Goal: Information Seeking & Learning: Compare options

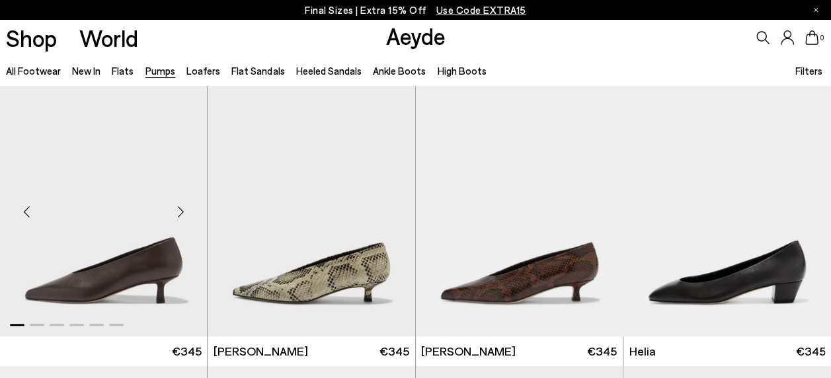
scroll to position [439, 0]
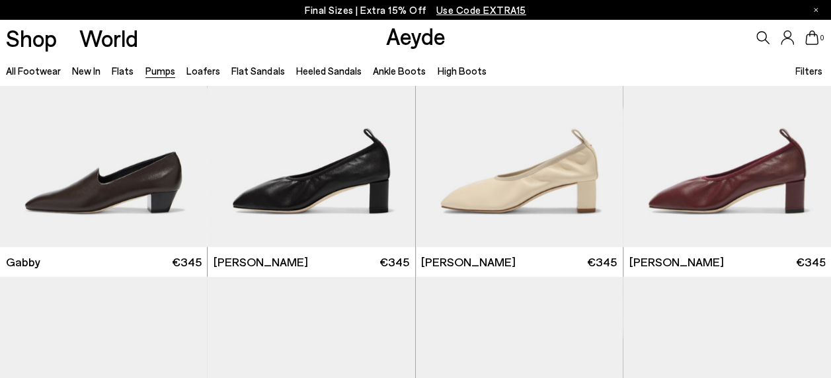
scroll to position [2049, 0]
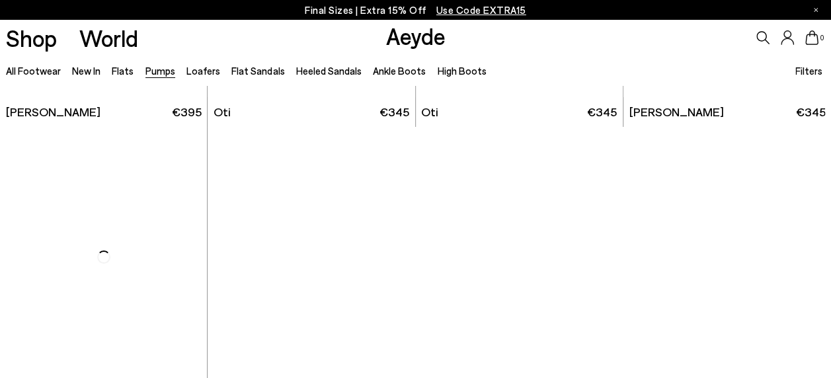
scroll to position [5090, 0]
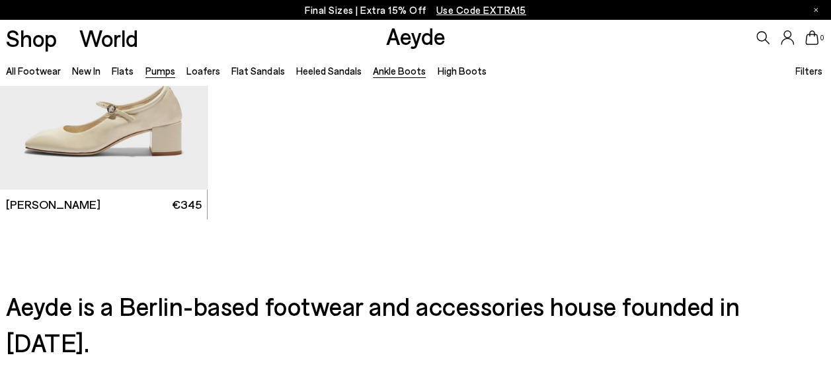
click at [391, 71] on link "Ankle Boots" at bounding box center [399, 71] width 53 height 12
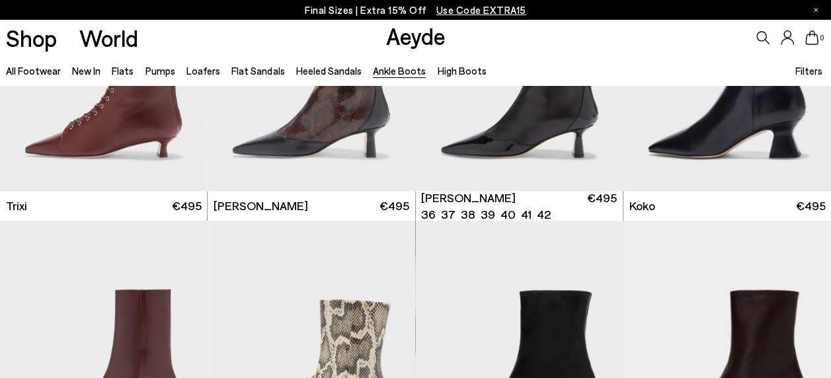
scroll to position [463, 0]
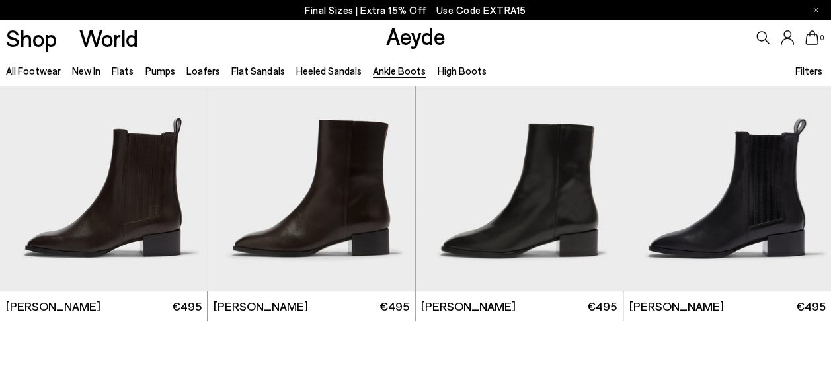
scroll to position [2380, 0]
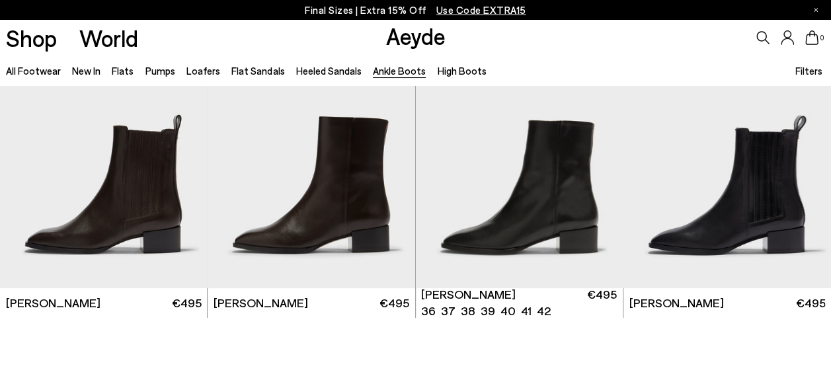
click at [563, 200] on img "1 / 6" at bounding box center [520, 158] width 208 height 260
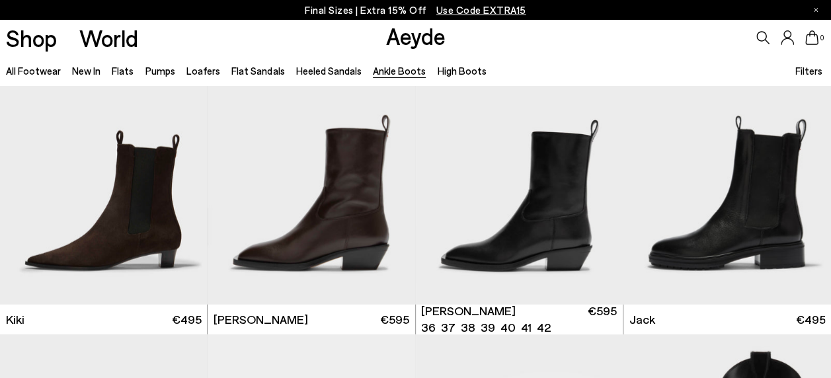
scroll to position [1785, 0]
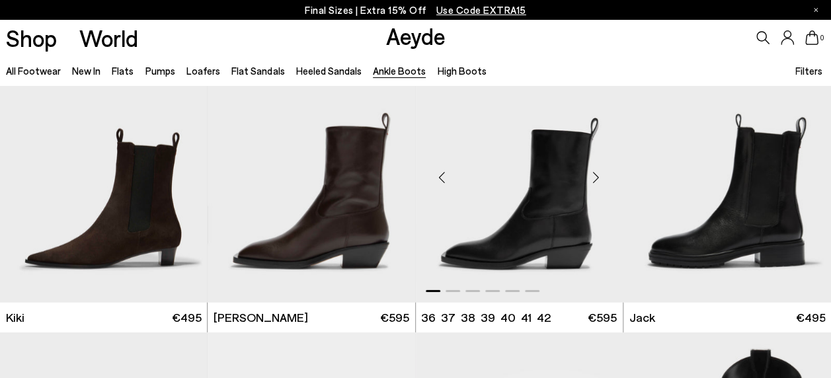
click at [492, 219] on img "1 / 6" at bounding box center [520, 172] width 208 height 260
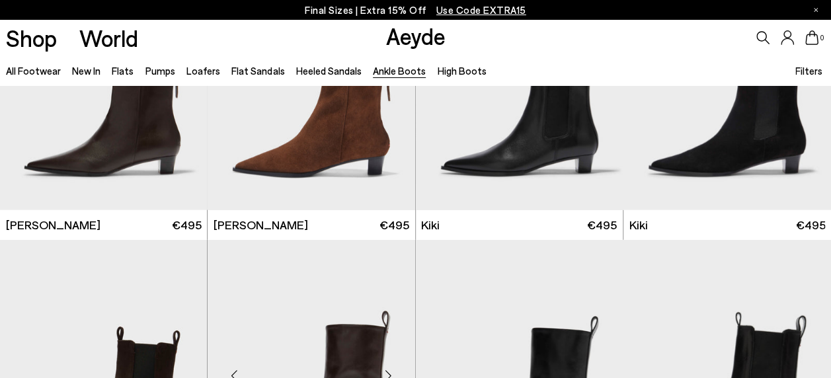
scroll to position [1520, 0]
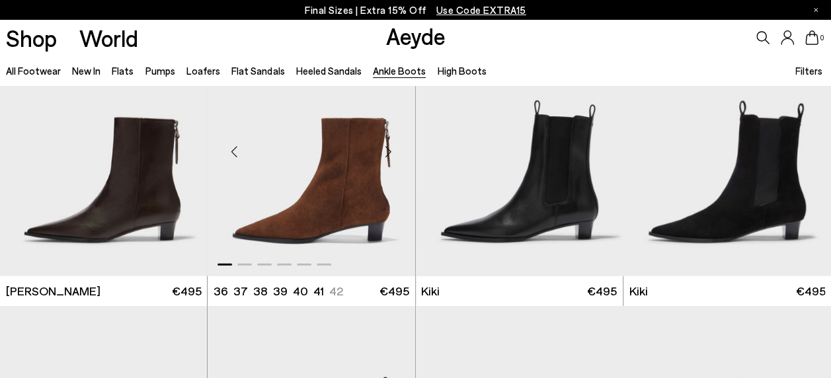
click at [353, 191] on img "1 / 6" at bounding box center [312, 146] width 208 height 260
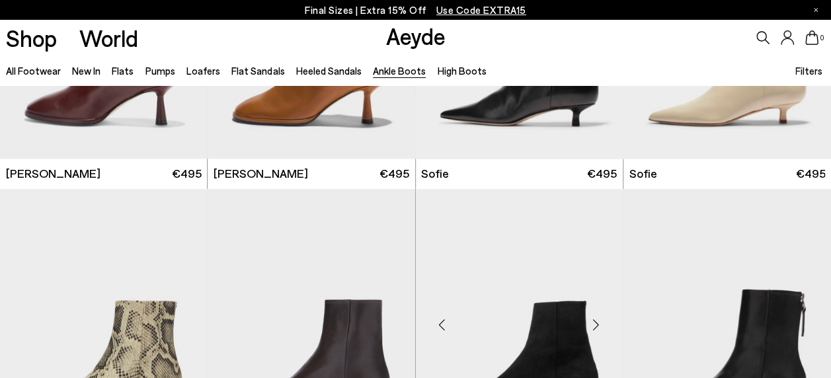
scroll to position [925, 0]
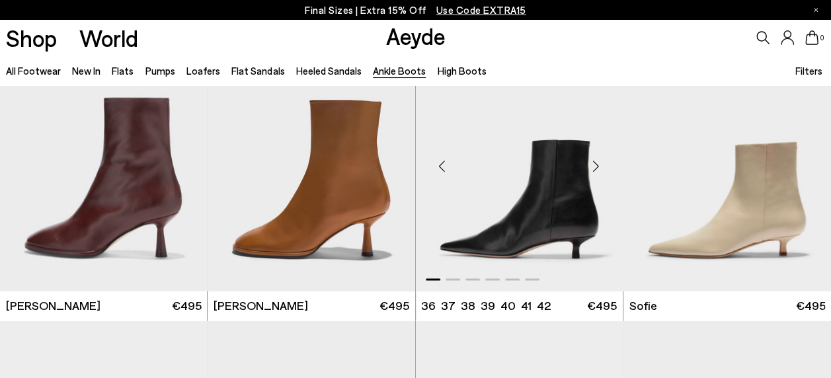
click at [537, 220] on img "1 / 6" at bounding box center [520, 160] width 208 height 260
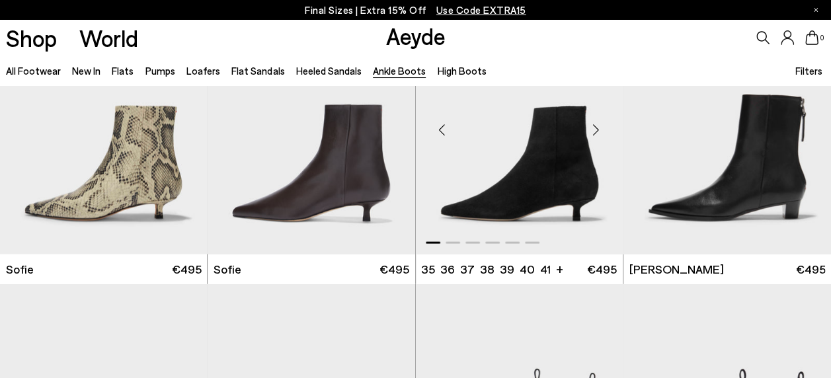
scroll to position [1256, 0]
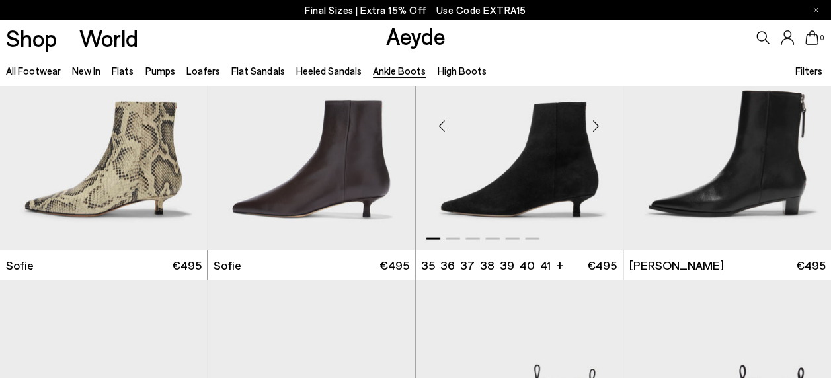
click at [520, 196] on img "1 / 6" at bounding box center [520, 120] width 208 height 260
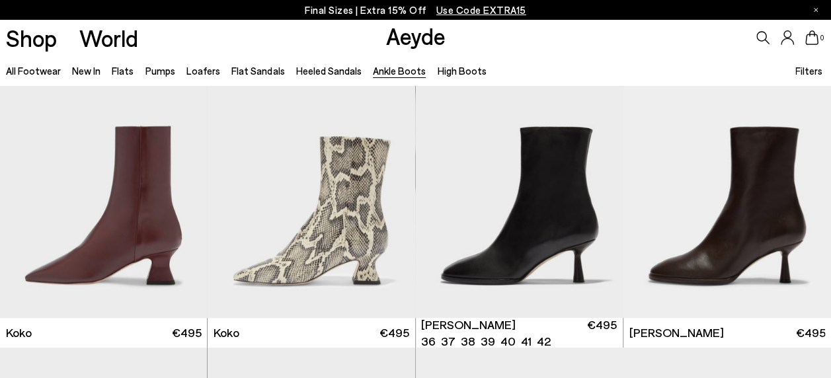
scroll to position [529, 0]
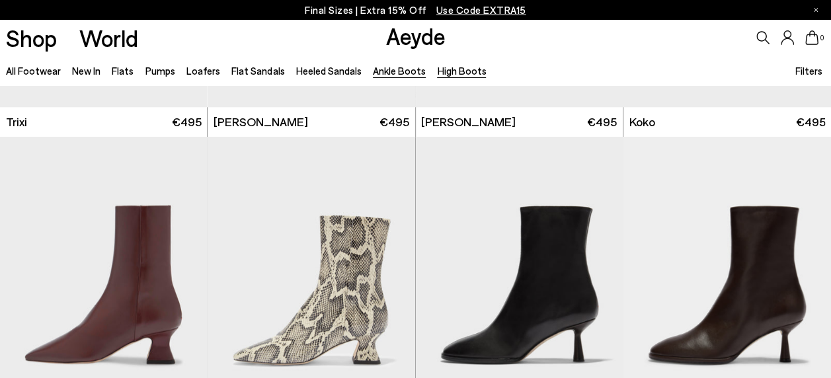
click at [453, 69] on link "High Boots" at bounding box center [461, 71] width 49 height 12
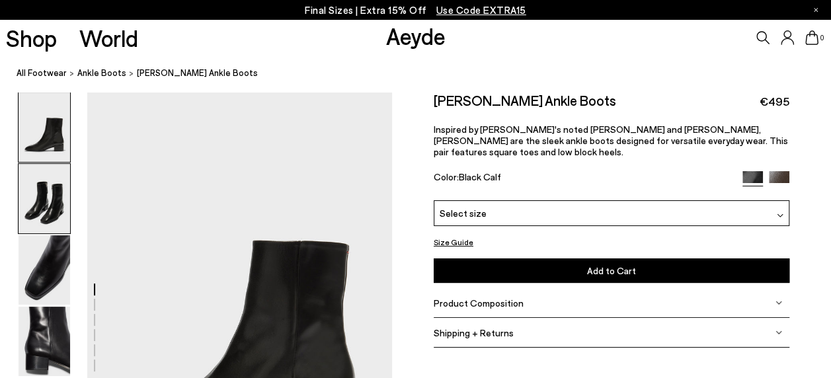
click at [51, 214] on img at bounding box center [45, 198] width 52 height 69
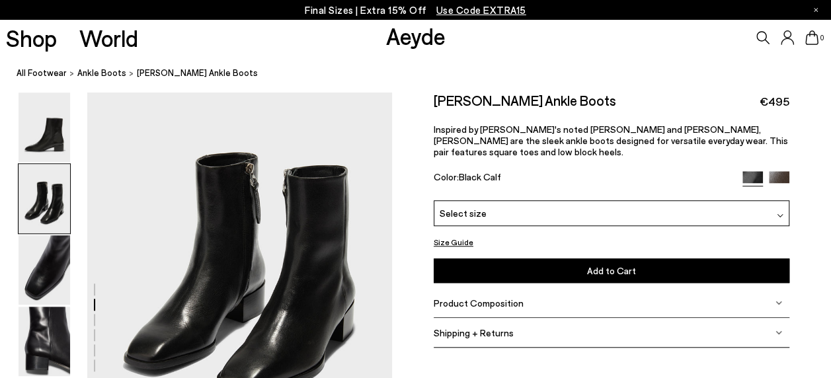
scroll to position [541, 0]
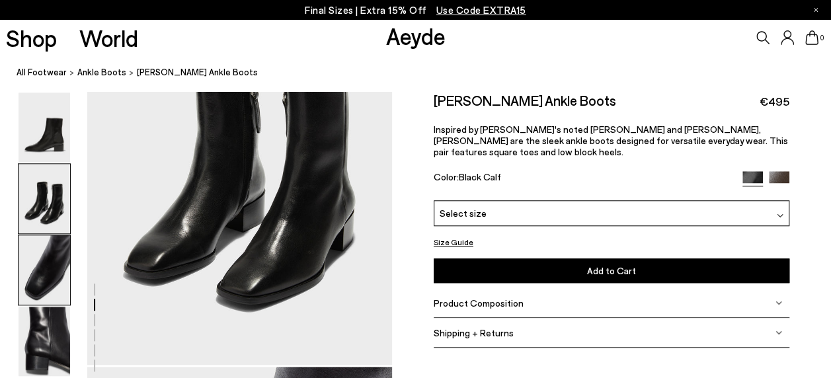
click at [52, 274] on img at bounding box center [45, 269] width 52 height 69
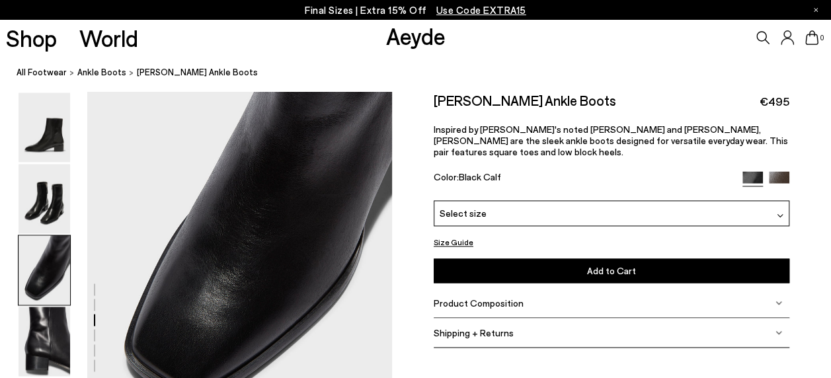
scroll to position [949, 0]
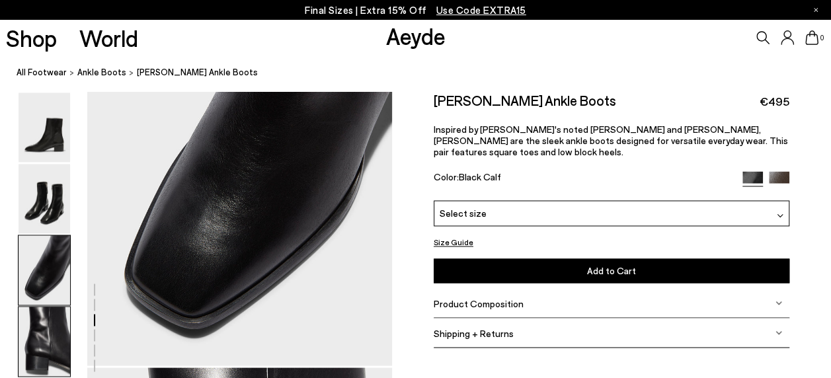
click at [61, 332] on img at bounding box center [45, 341] width 52 height 69
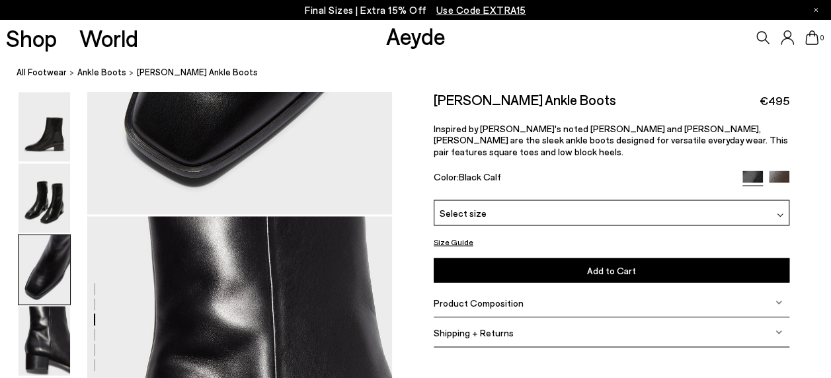
scroll to position [1093, 0]
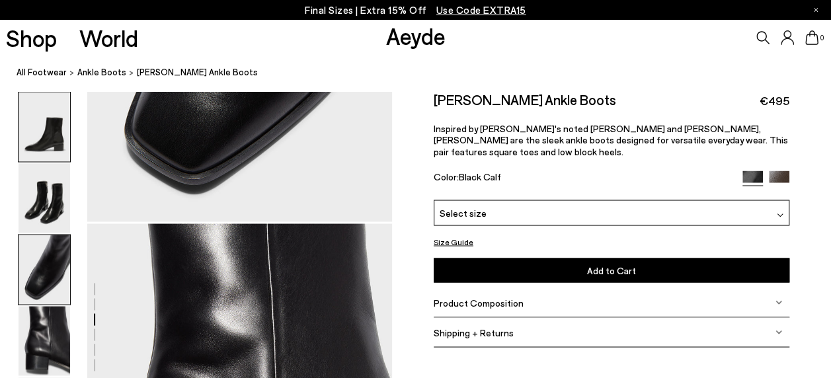
click at [56, 144] on img at bounding box center [45, 127] width 52 height 69
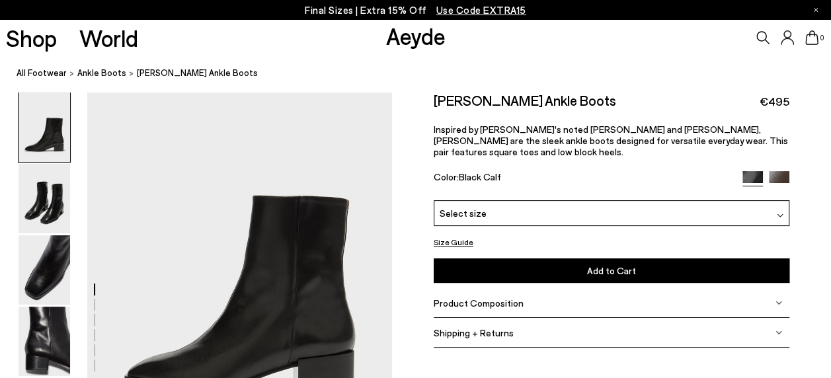
scroll to position [66, 0]
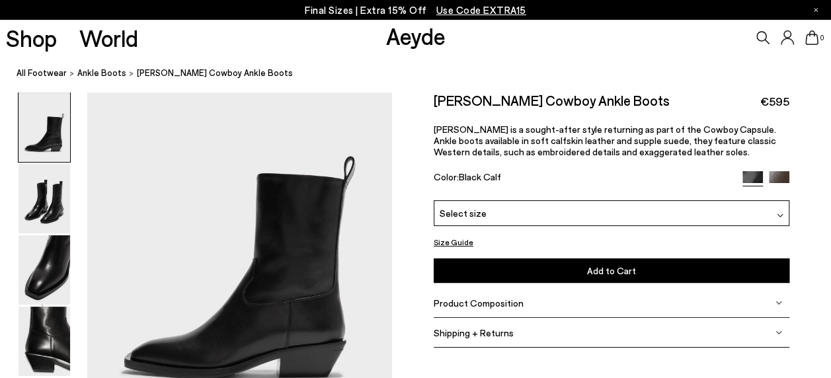
scroll to position [66, 0]
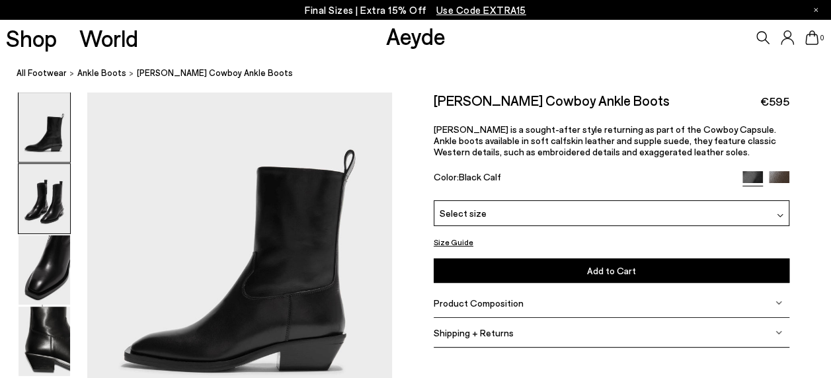
click at [50, 202] on img at bounding box center [45, 198] width 52 height 69
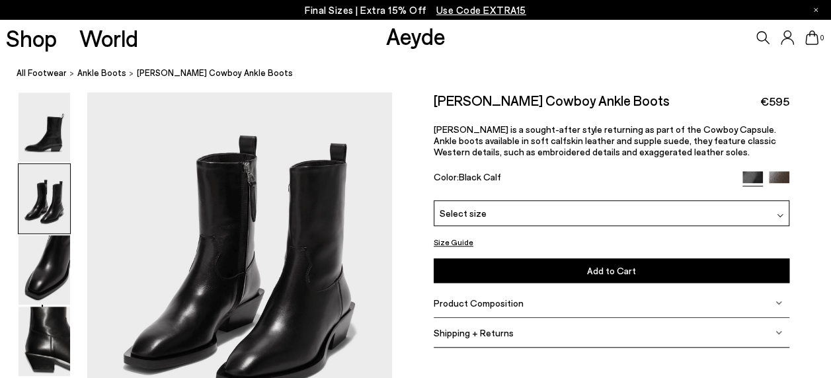
scroll to position [475, 0]
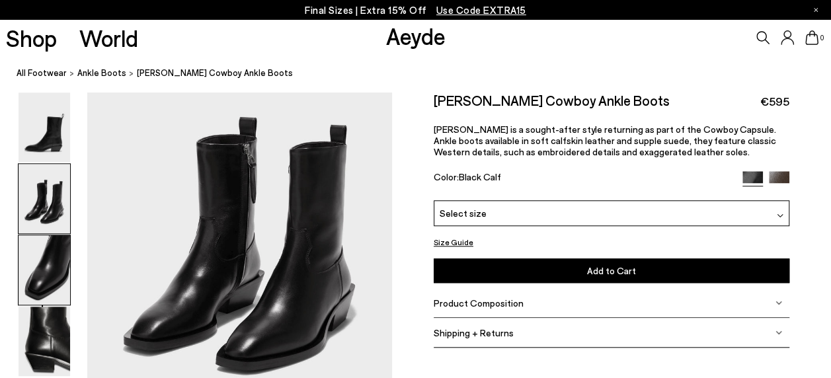
click at [55, 262] on img at bounding box center [45, 269] width 52 height 69
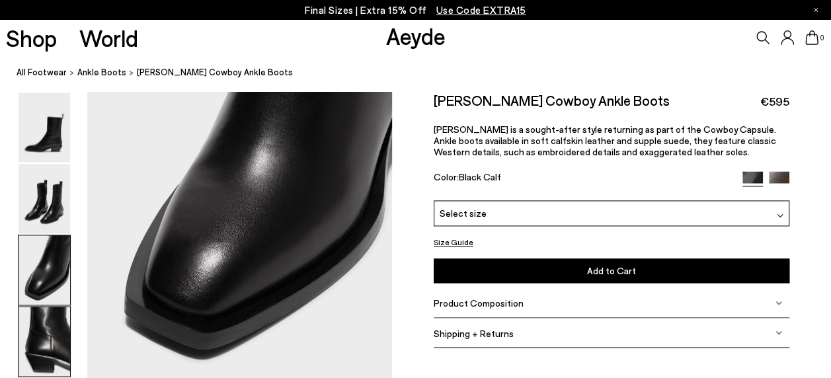
scroll to position [949, 0]
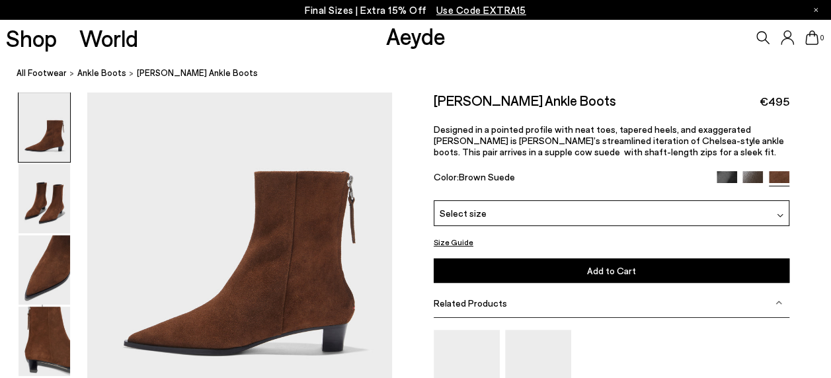
scroll to position [132, 0]
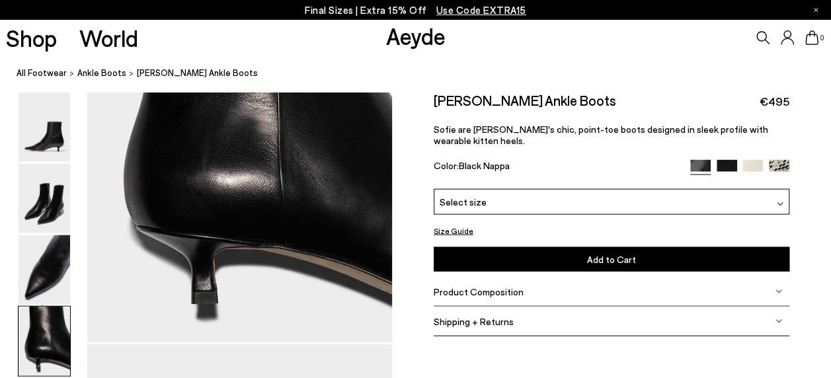
scroll to position [1388, 0]
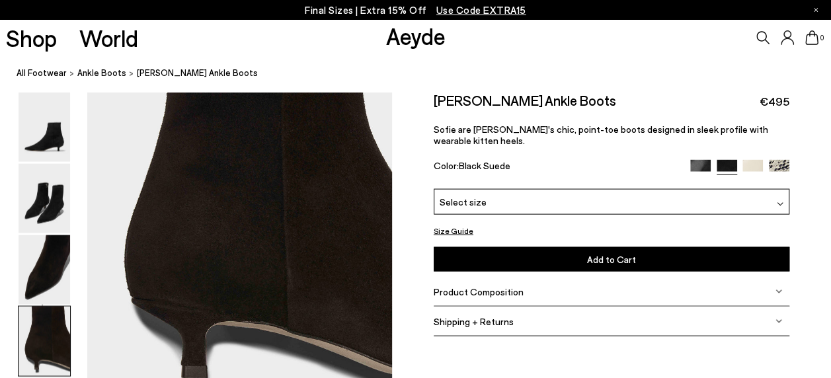
scroll to position [1322, 0]
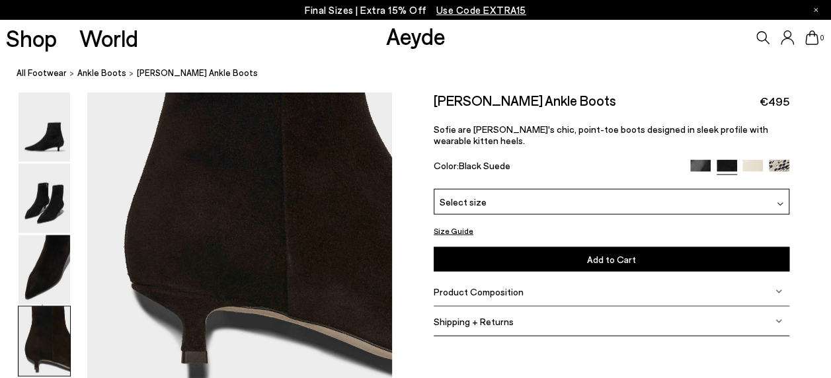
click at [696, 160] on img at bounding box center [700, 170] width 20 height 20
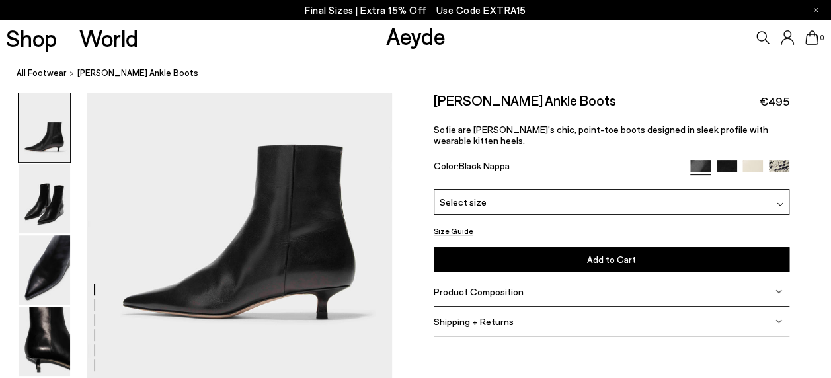
scroll to position [132, 0]
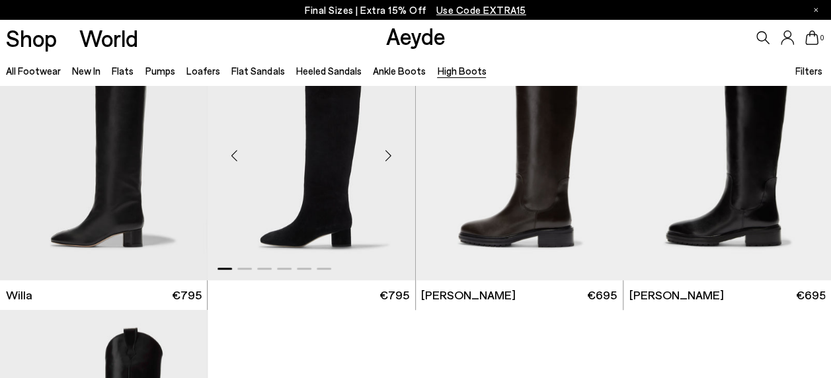
scroll to position [331, 0]
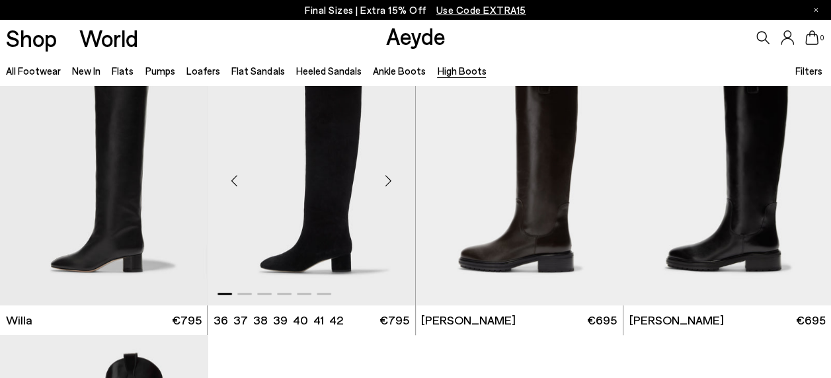
click at [338, 210] on img "1 / 6" at bounding box center [312, 175] width 208 height 260
click at [206, 75] on link "Loafers" at bounding box center [203, 71] width 34 height 12
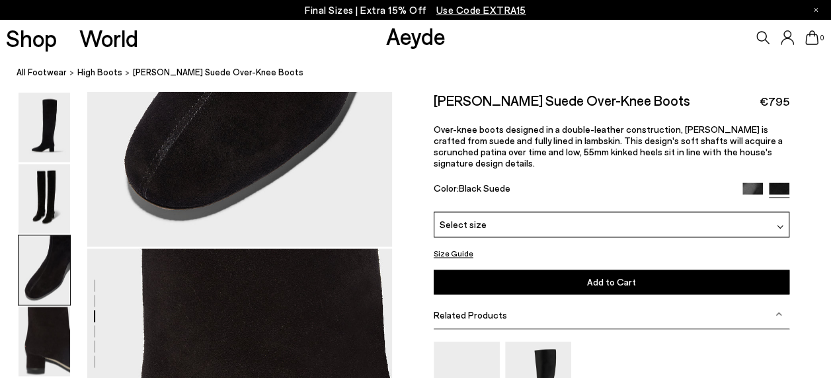
scroll to position [1058, 0]
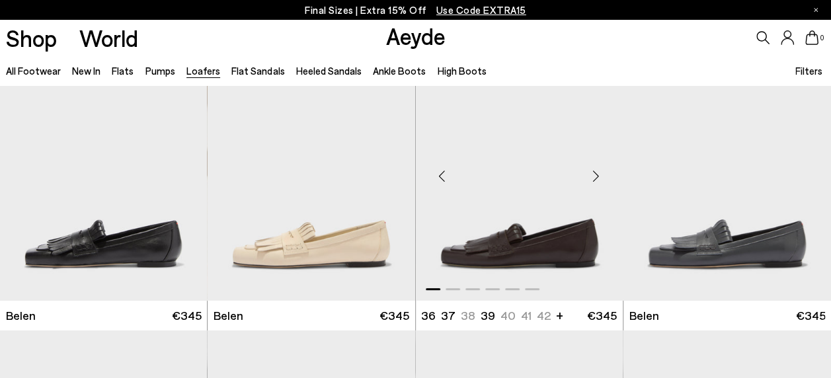
scroll to position [66, 0]
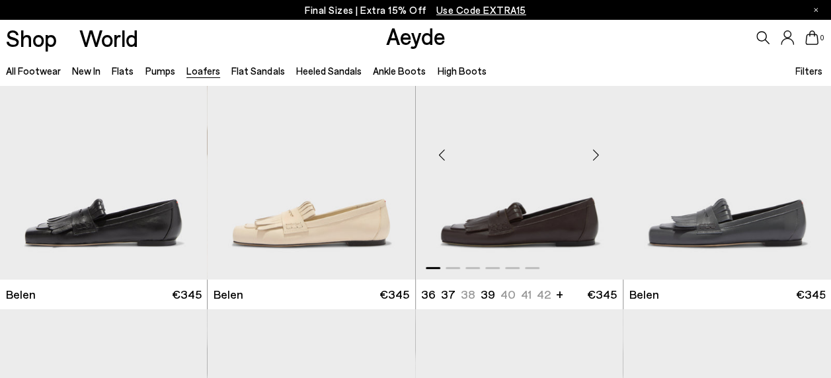
click at [600, 153] on div "Next slide" at bounding box center [596, 155] width 40 height 40
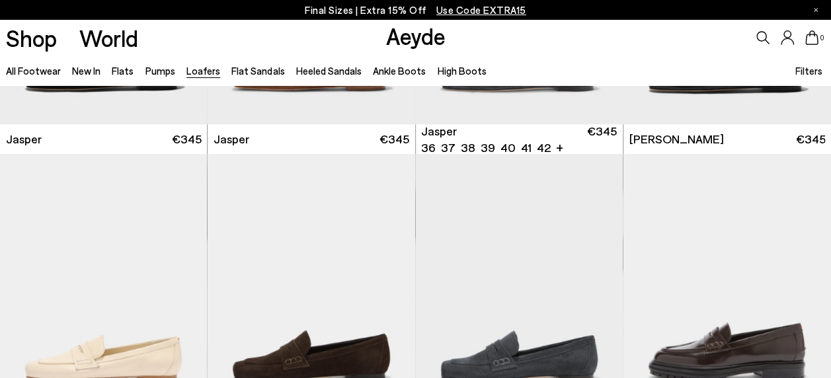
scroll to position [595, 0]
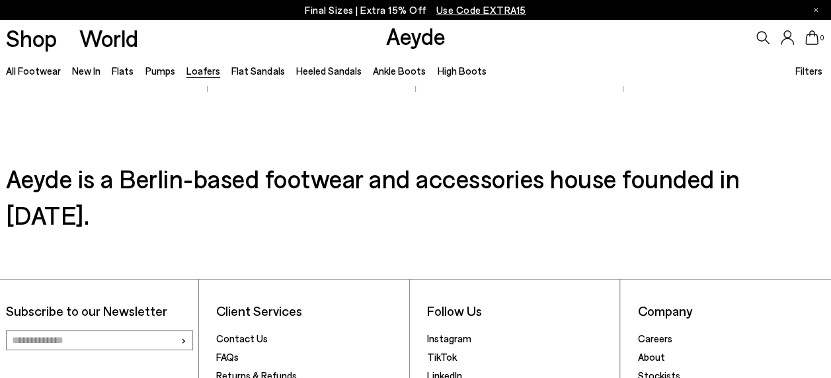
scroll to position [2380, 0]
